Goal: Information Seeking & Learning: Find specific fact

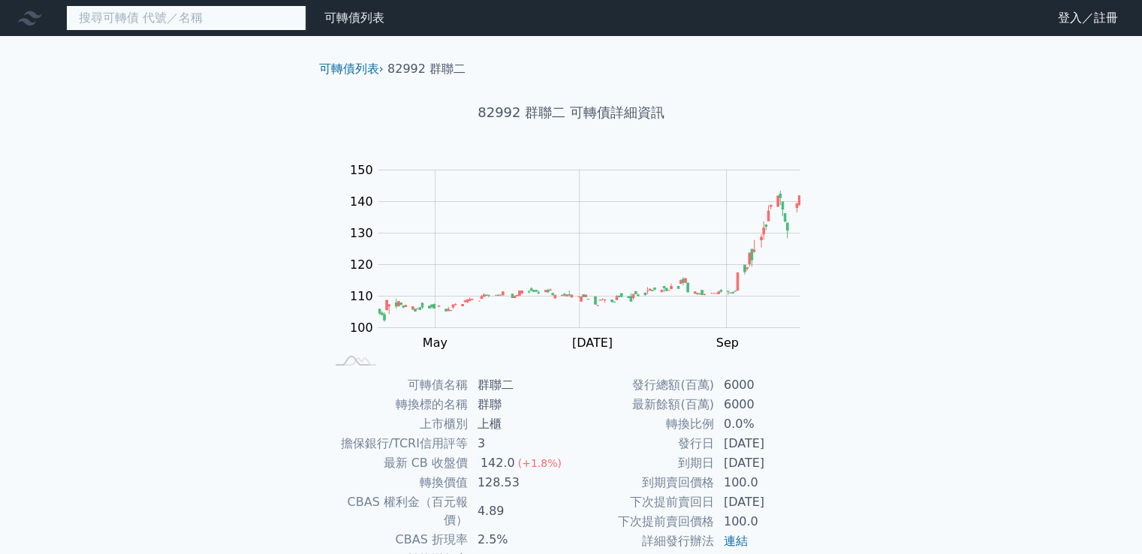
click at [252, 23] on input at bounding box center [186, 18] width 240 height 26
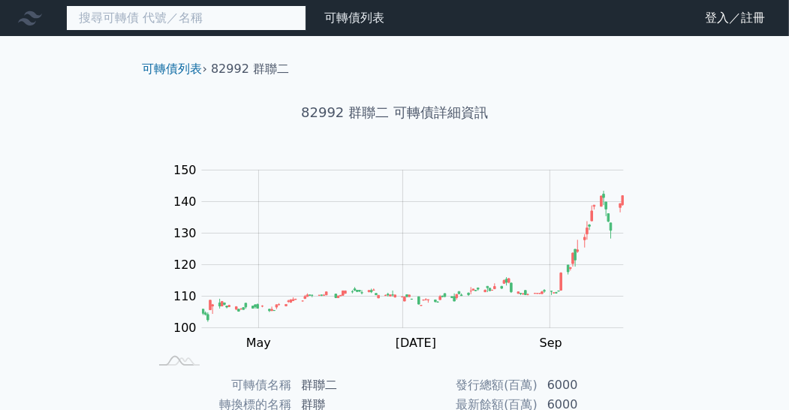
click at [222, 21] on input at bounding box center [186, 18] width 240 height 26
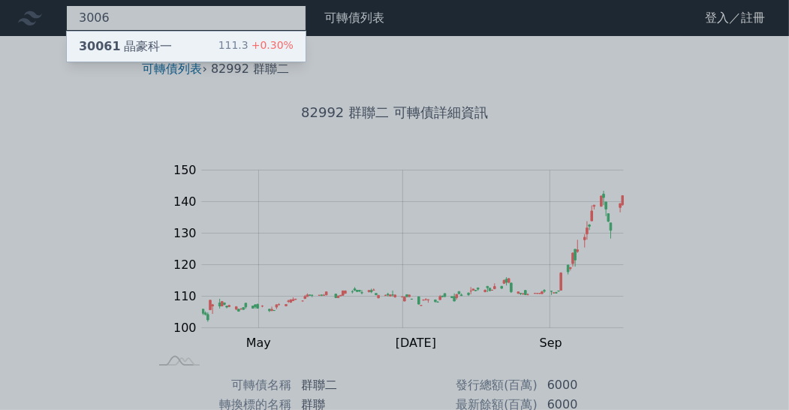
type input "3006"
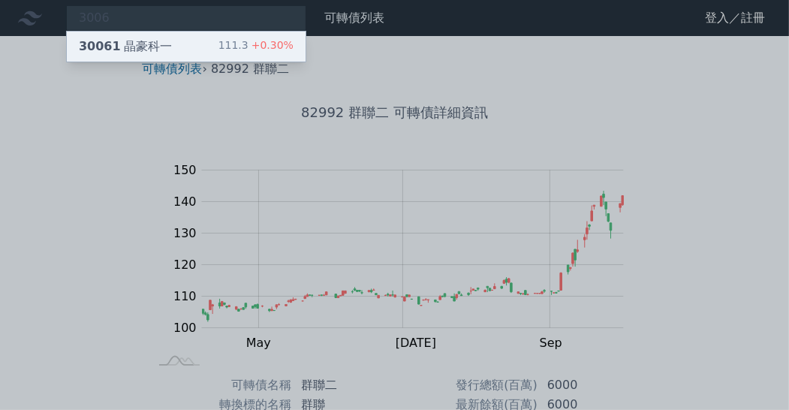
click at [237, 49] on div "111.3 +0.30%" at bounding box center [256, 47] width 75 height 18
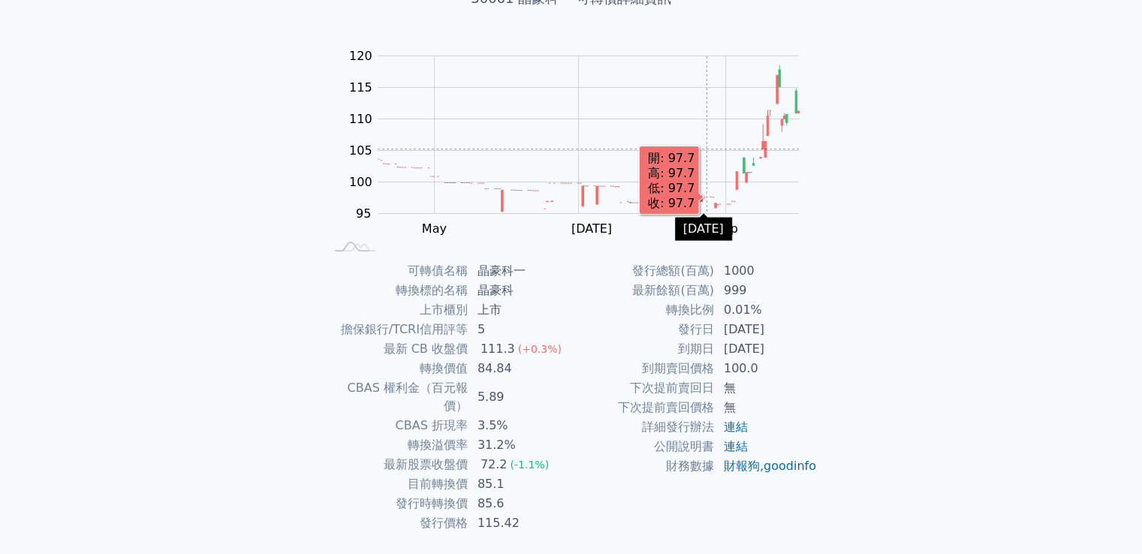
scroll to position [141, 0]
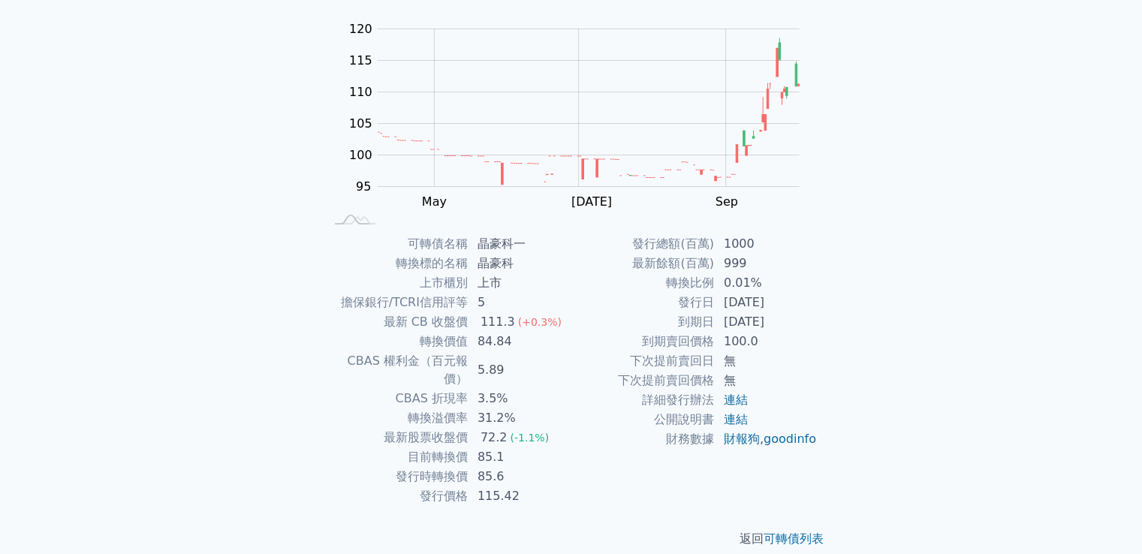
drag, startPoint x: 635, startPoint y: 291, endPoint x: 607, endPoint y: 291, distance: 27.8
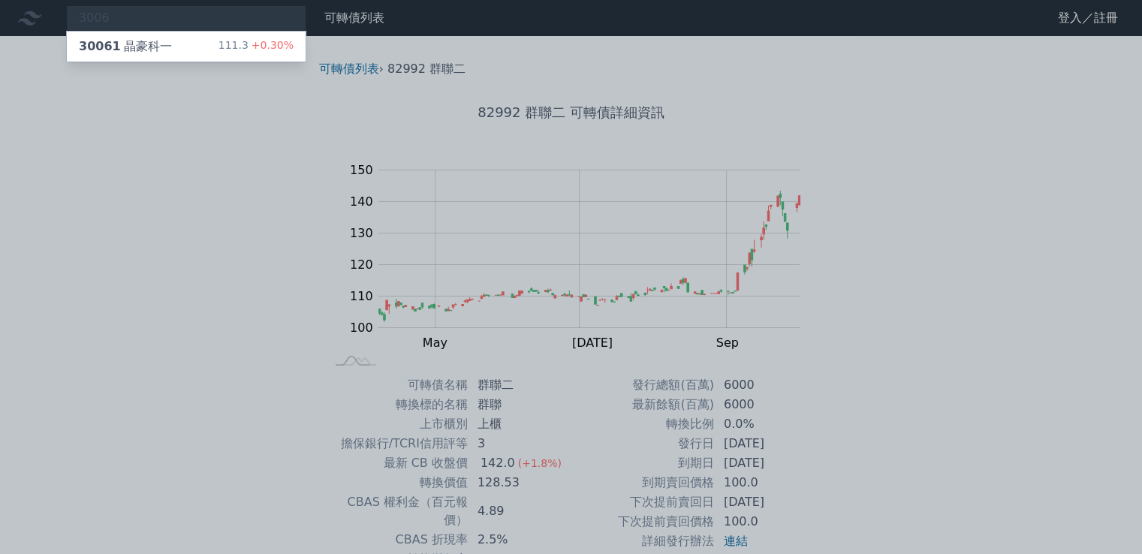
click at [255, 137] on div at bounding box center [571, 277] width 1142 height 554
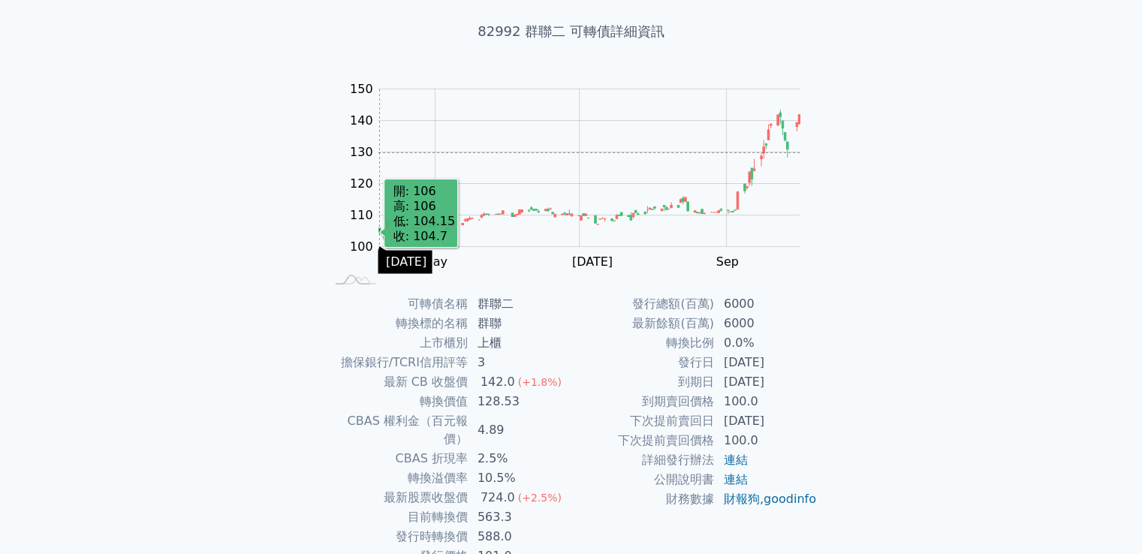
scroll to position [141, 0]
